Goal: Leave review/rating: Share an evaluation or opinion about a product, service, or content

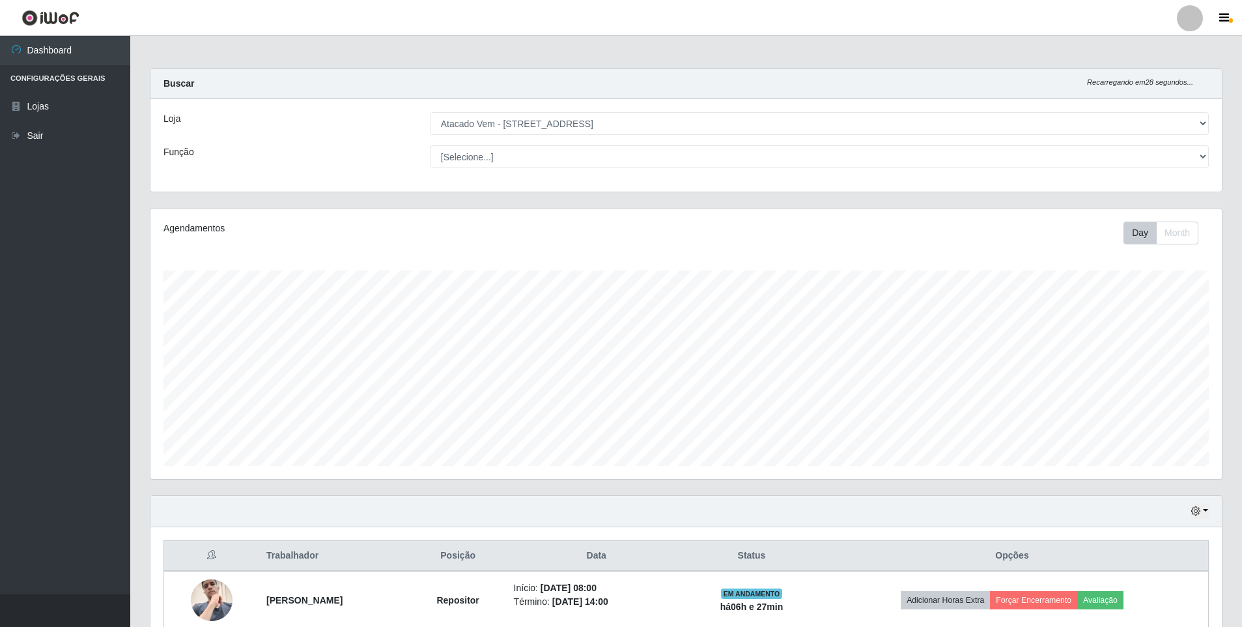
select select "461"
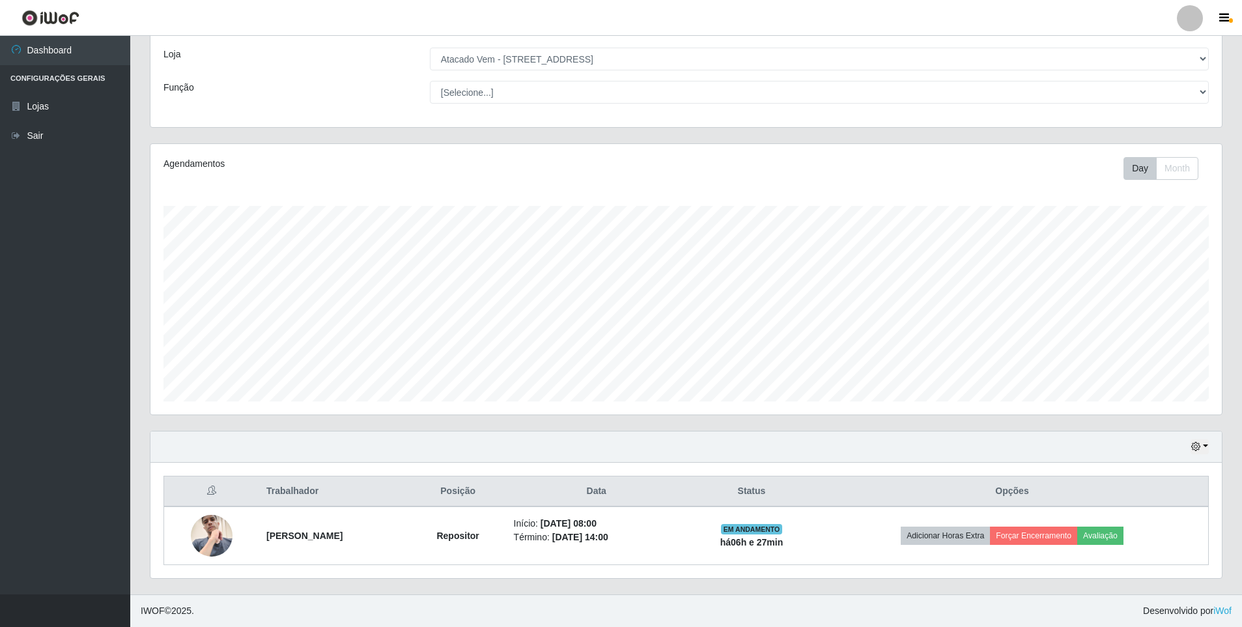
scroll to position [270, 1071]
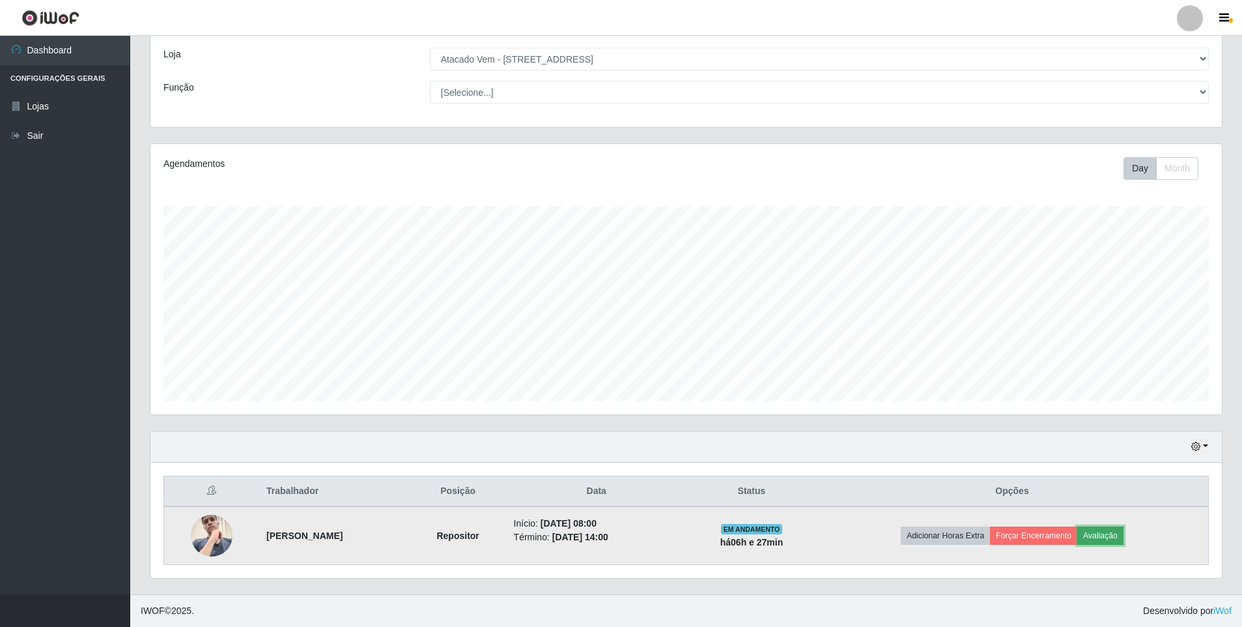
click at [1109, 531] on button "Avaliação" at bounding box center [1100, 535] width 46 height 18
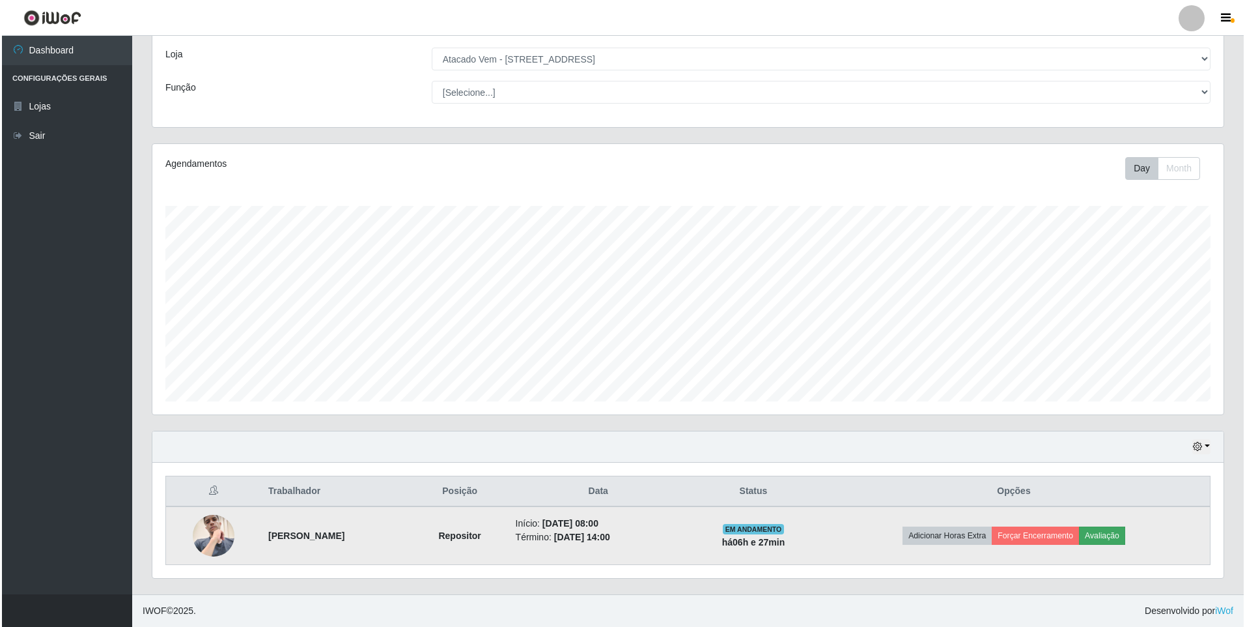
scroll to position [270, 1065]
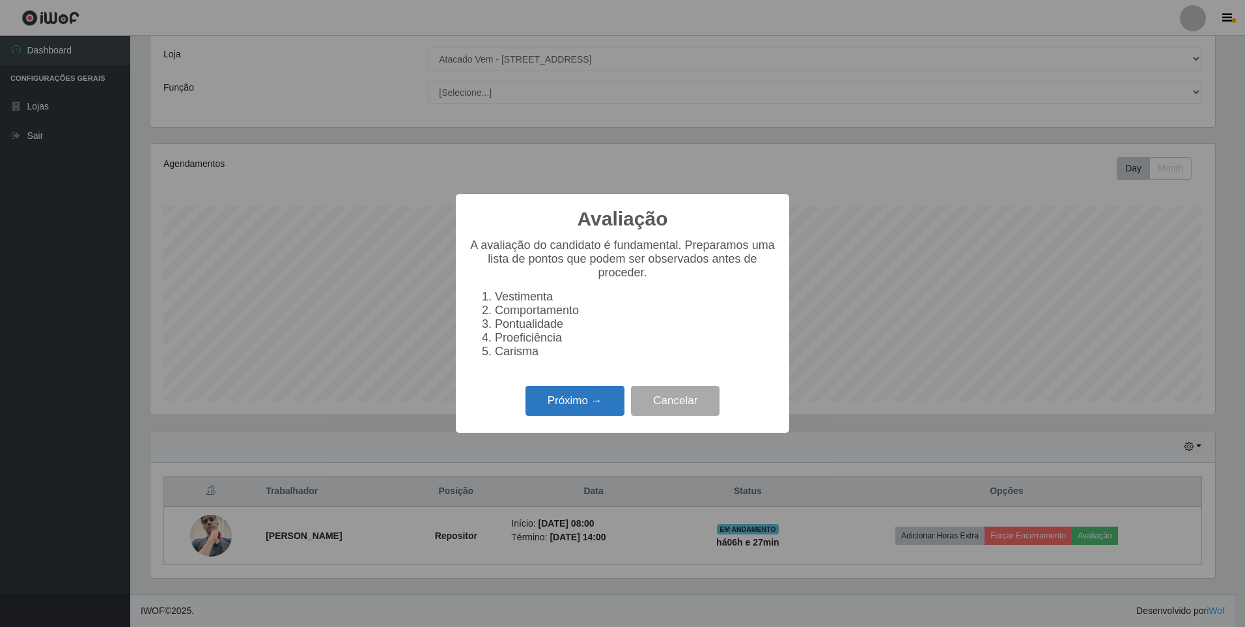
click at [553, 404] on button "Próximo →" at bounding box center [575, 401] width 99 height 31
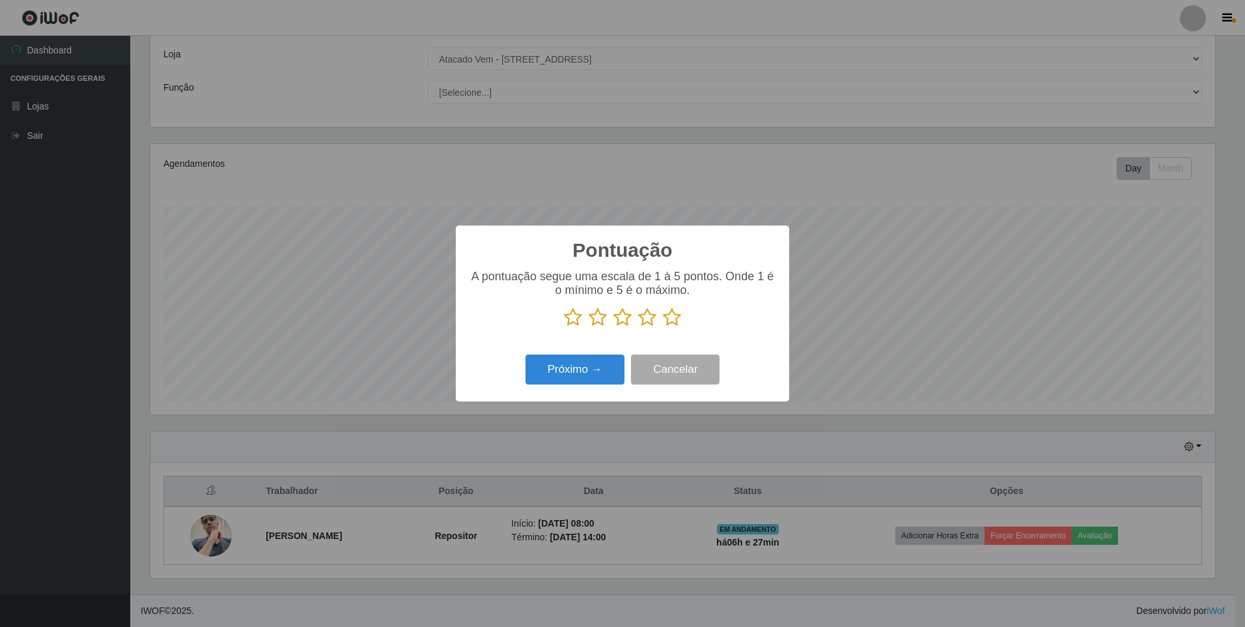
click at [671, 318] on icon at bounding box center [672, 317] width 18 height 20
click at [663, 327] on input "radio" at bounding box center [663, 327] width 0 height 0
click at [578, 365] on button "Próximo →" at bounding box center [575, 369] width 99 height 31
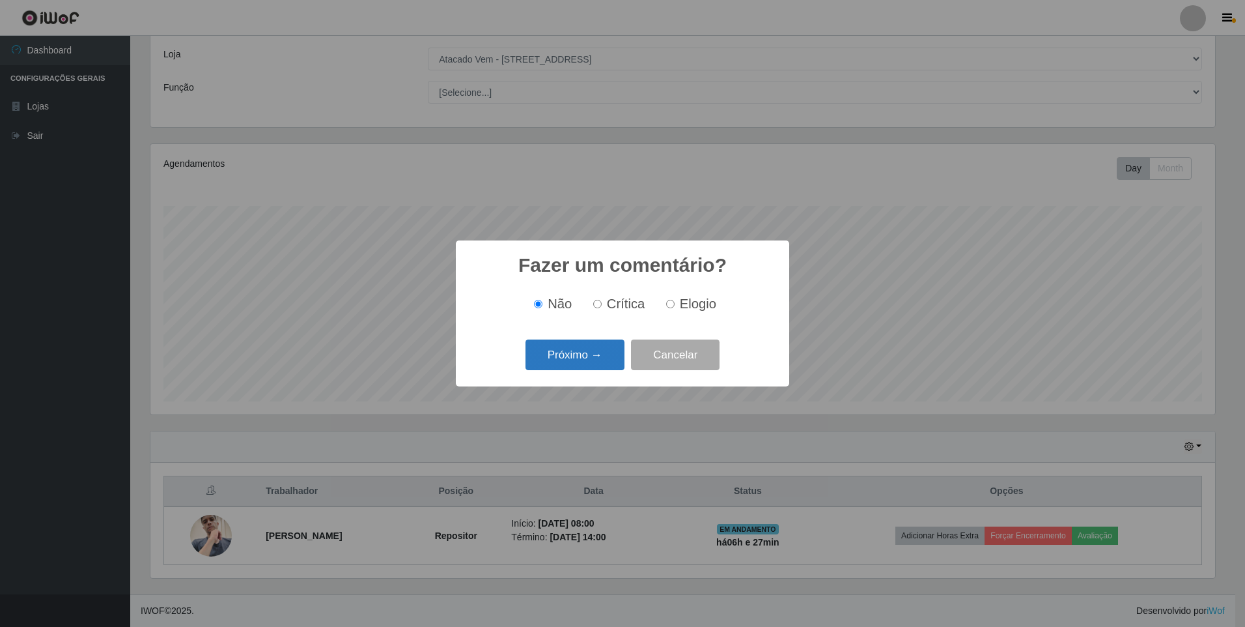
click at [541, 353] on button "Próximo →" at bounding box center [575, 354] width 99 height 31
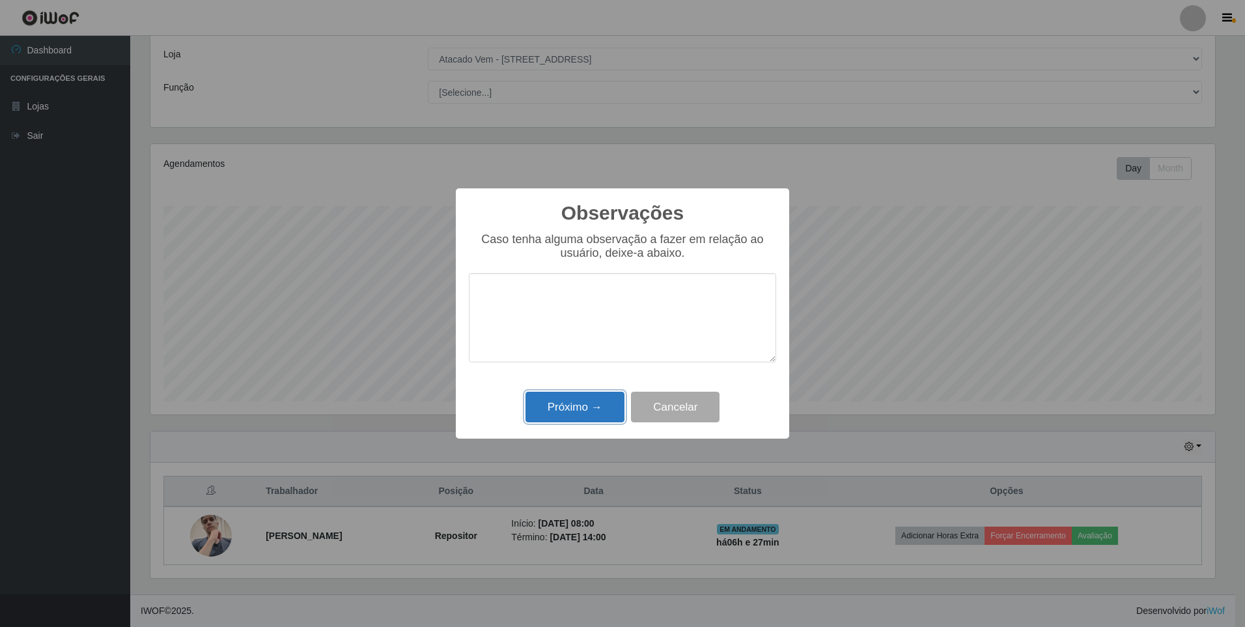
click at [560, 397] on button "Próximo →" at bounding box center [575, 406] width 99 height 31
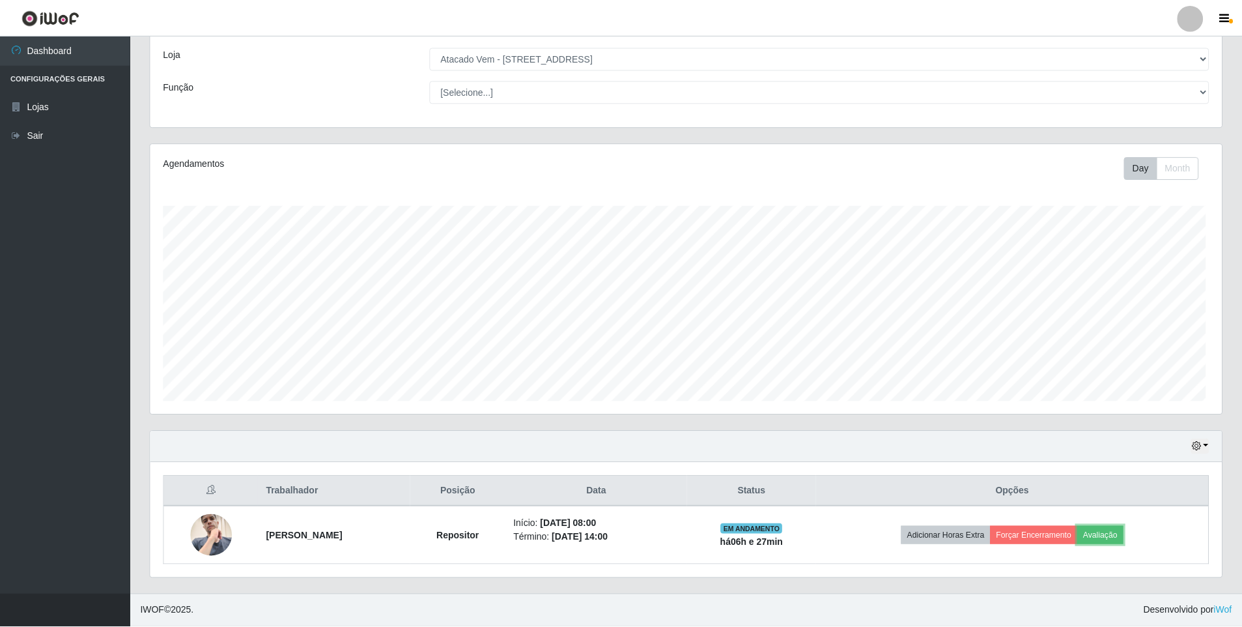
scroll to position [270, 1071]
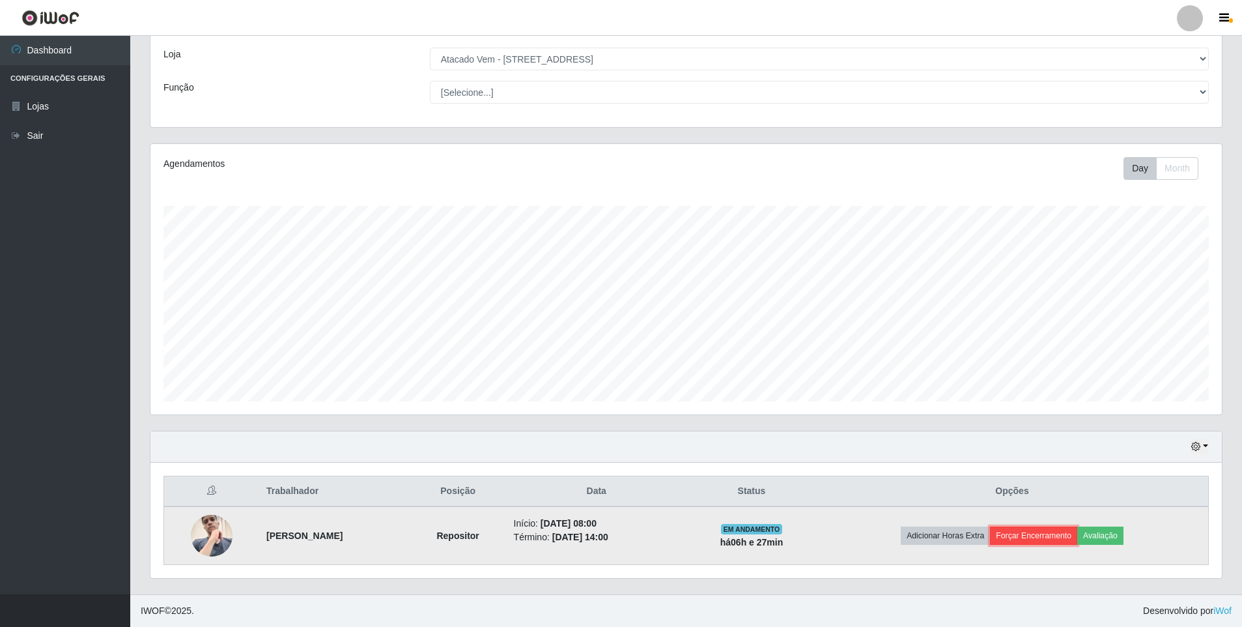
click at [1011, 532] on button "Forçar Encerramento" at bounding box center [1033, 535] width 87 height 18
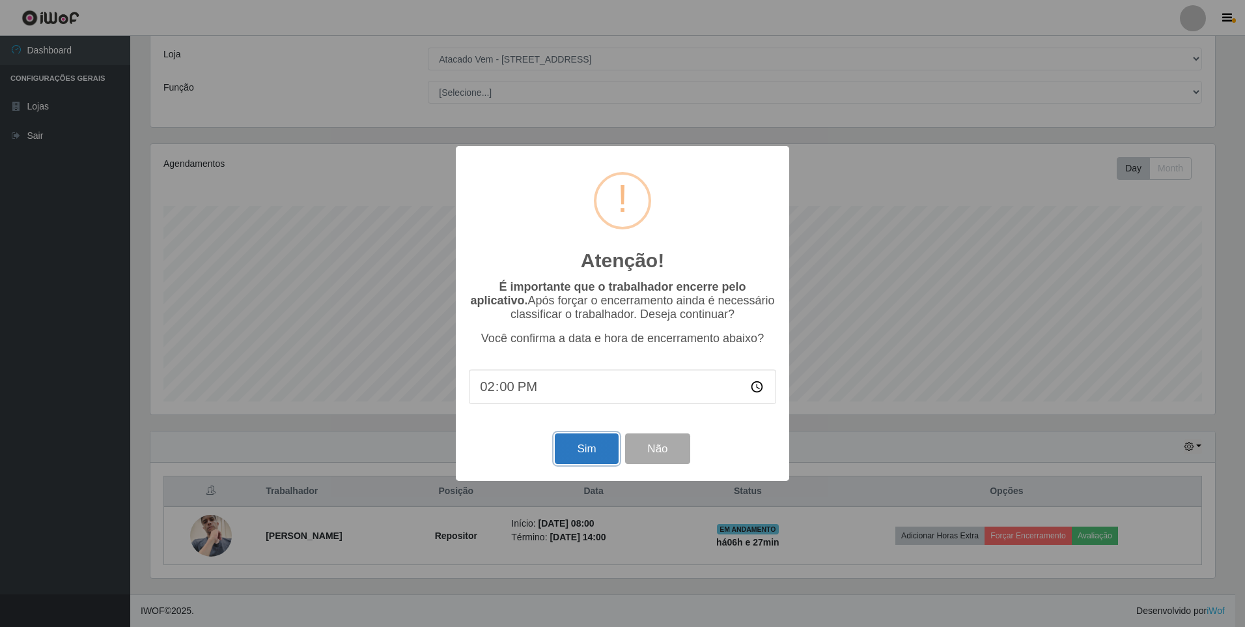
click at [592, 457] on button "Sim" at bounding box center [586, 448] width 63 height 31
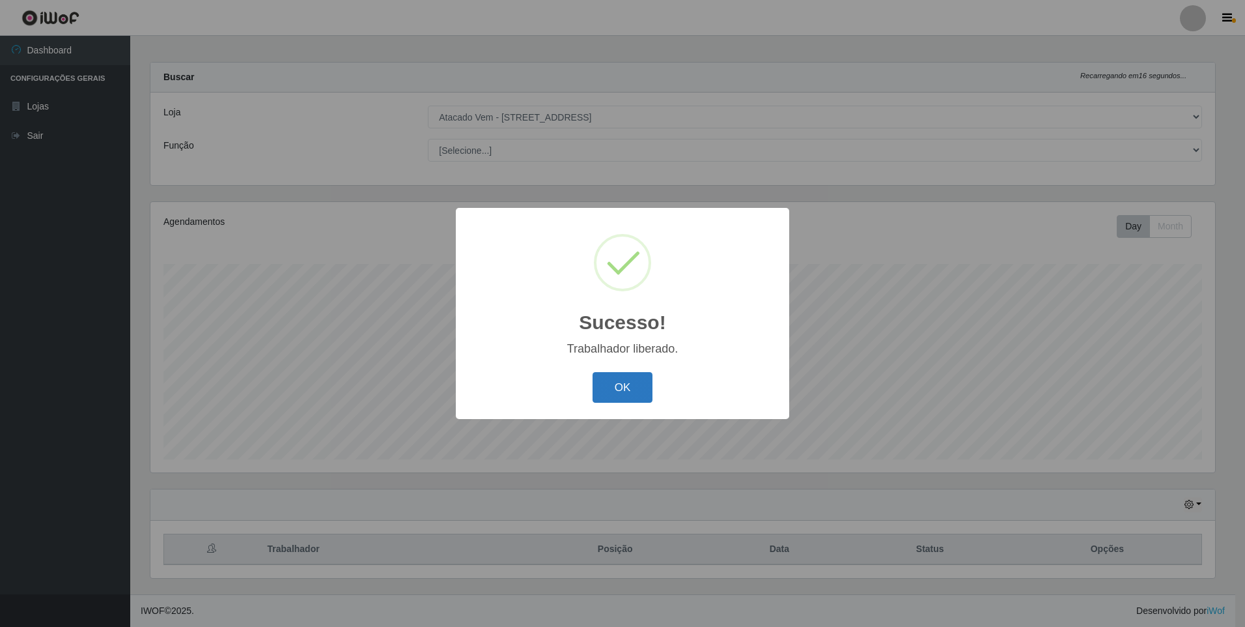
click at [638, 380] on button "OK" at bounding box center [623, 387] width 61 height 31
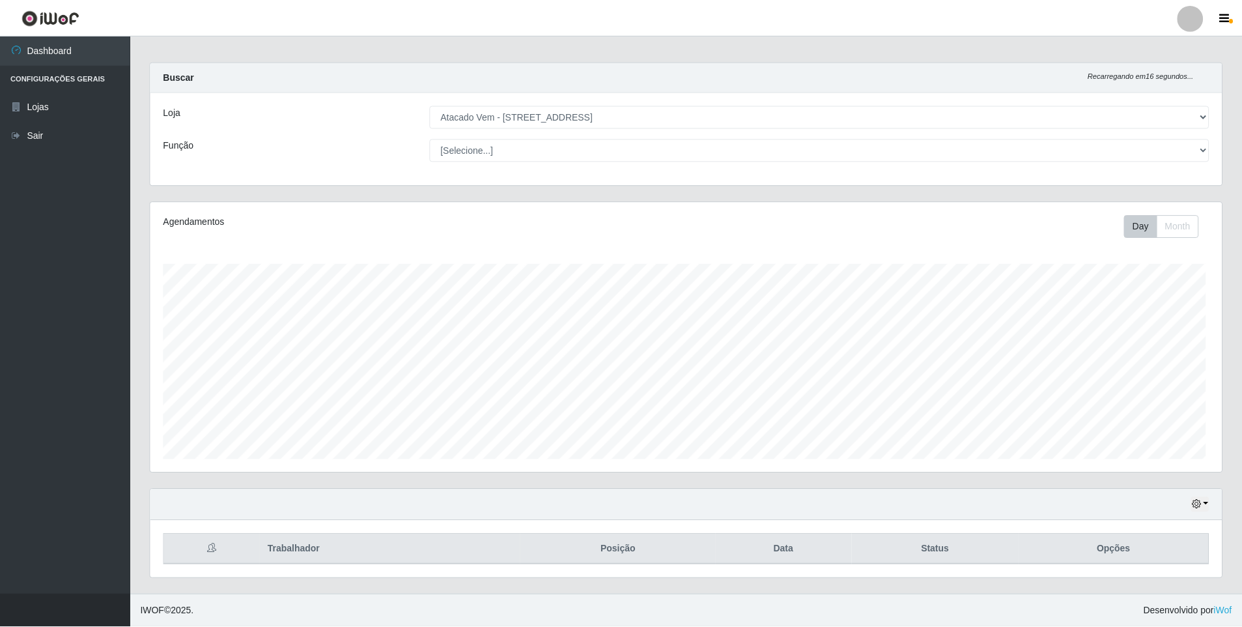
scroll to position [270, 1071]
